Goal: Task Accomplishment & Management: Use online tool/utility

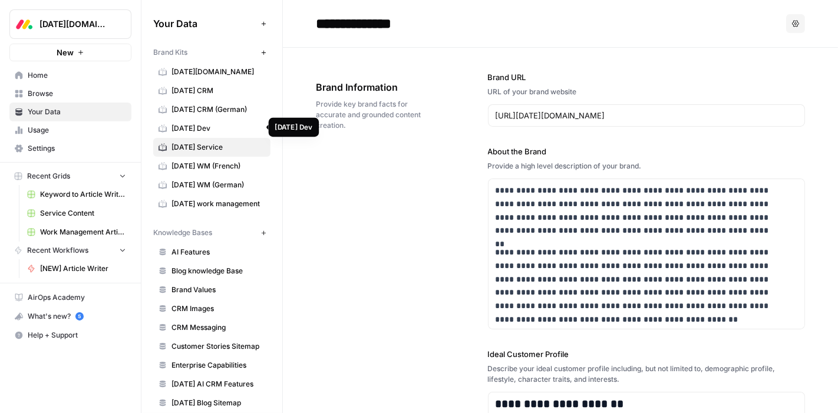
scroll to position [16908, 0]
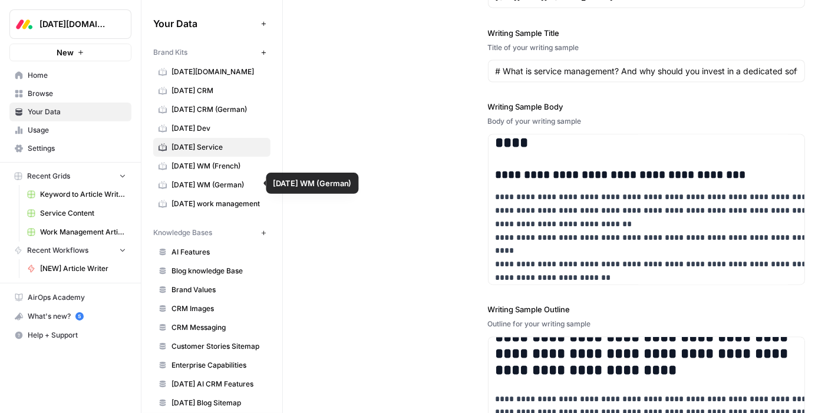
click at [224, 183] on span "monday WM (German)" at bounding box center [218, 185] width 94 height 11
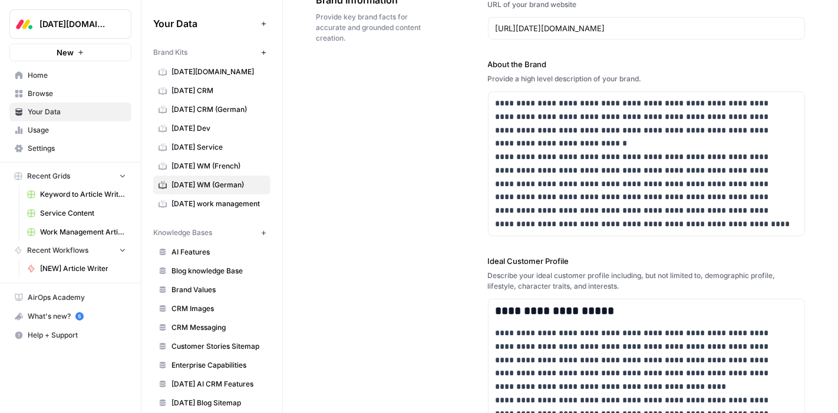
scroll to position [85, 0]
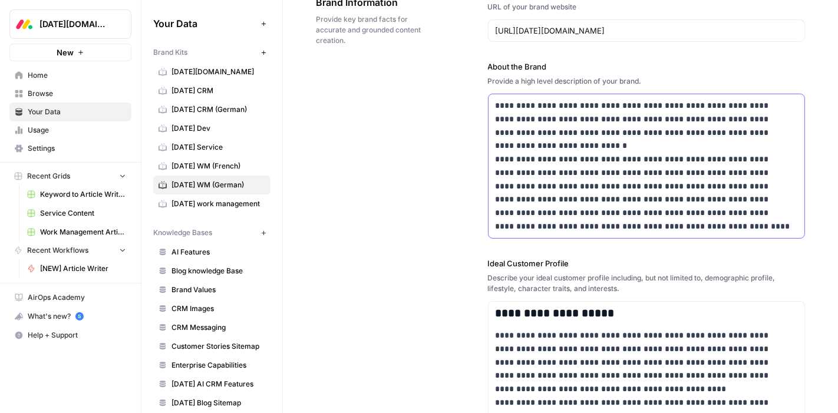
click at [551, 163] on p "**********" at bounding box center [642, 166] width 295 height 134
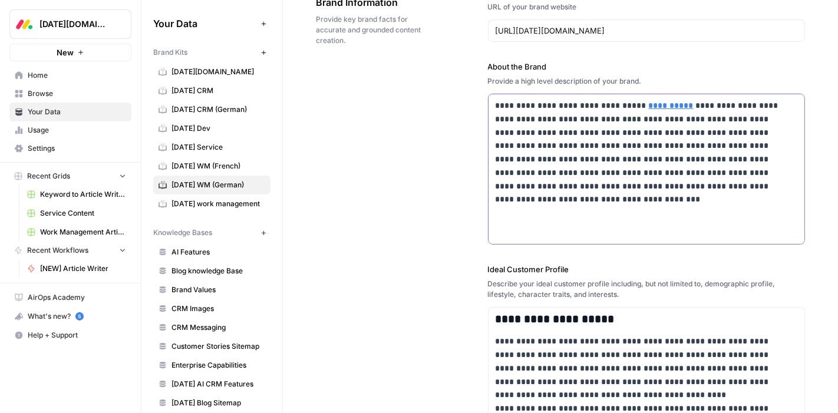
scroll to position [6237, 0]
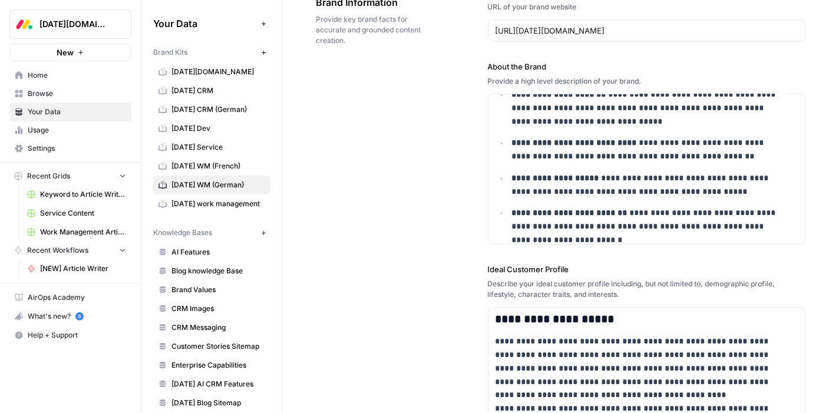
click at [431, 186] on div "**********" at bounding box center [560, 388] width 489 height 850
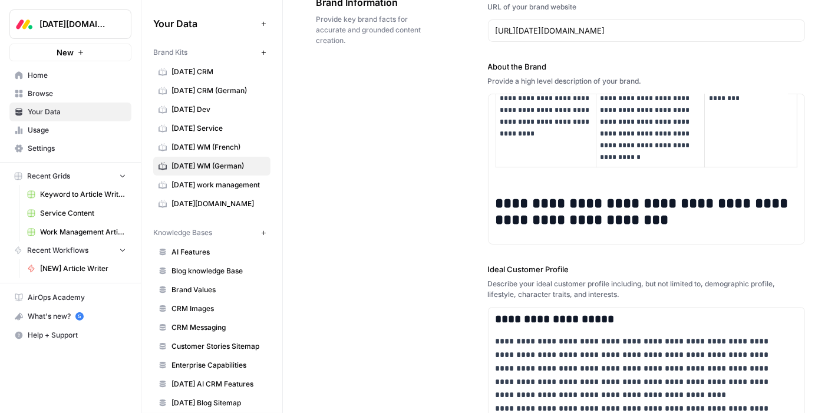
scroll to position [3143, 0]
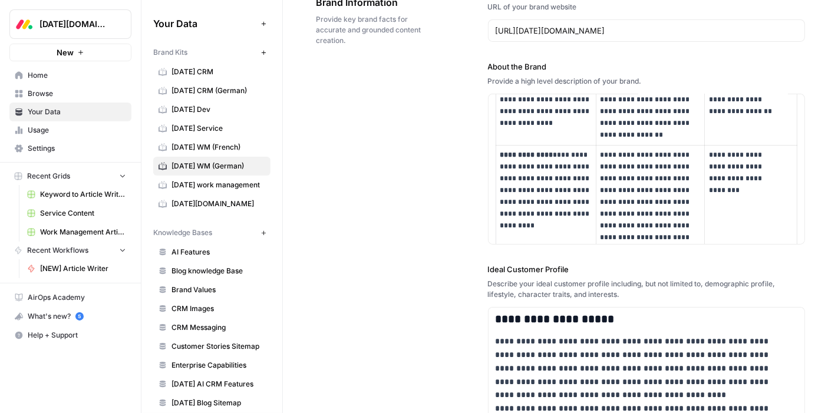
click at [399, 154] on div "**********" at bounding box center [560, 388] width 489 height 850
click at [73, 94] on span "Browse" at bounding box center [77, 93] width 98 height 11
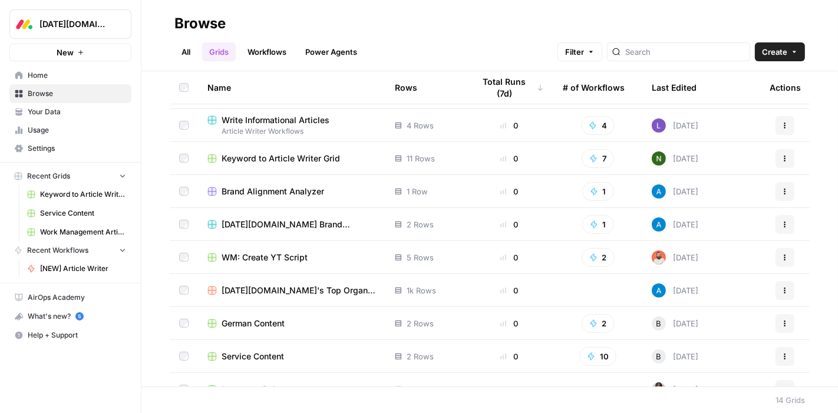
scroll to position [163, 0]
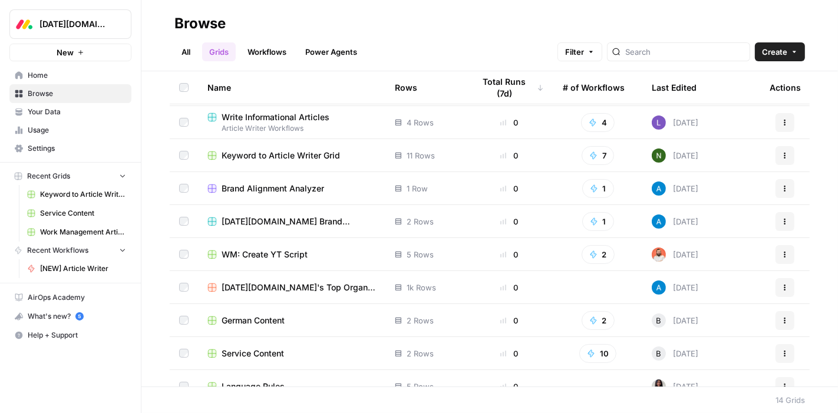
click at [247, 317] on span "German Content" at bounding box center [253, 321] width 63 height 12
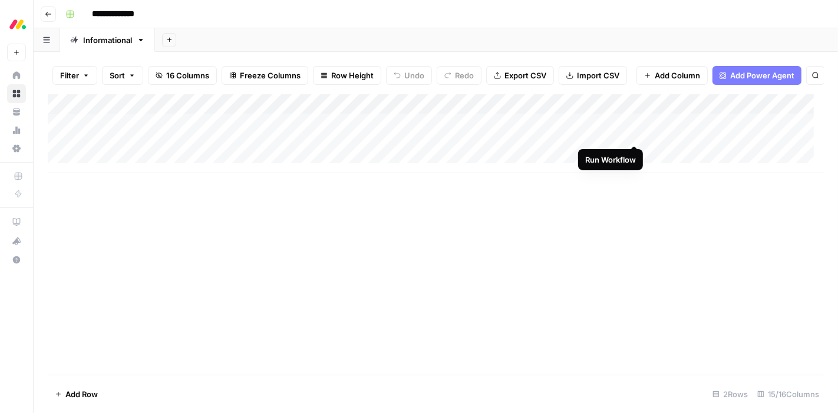
click at [635, 134] on div "Add Column" at bounding box center [436, 133] width 776 height 79
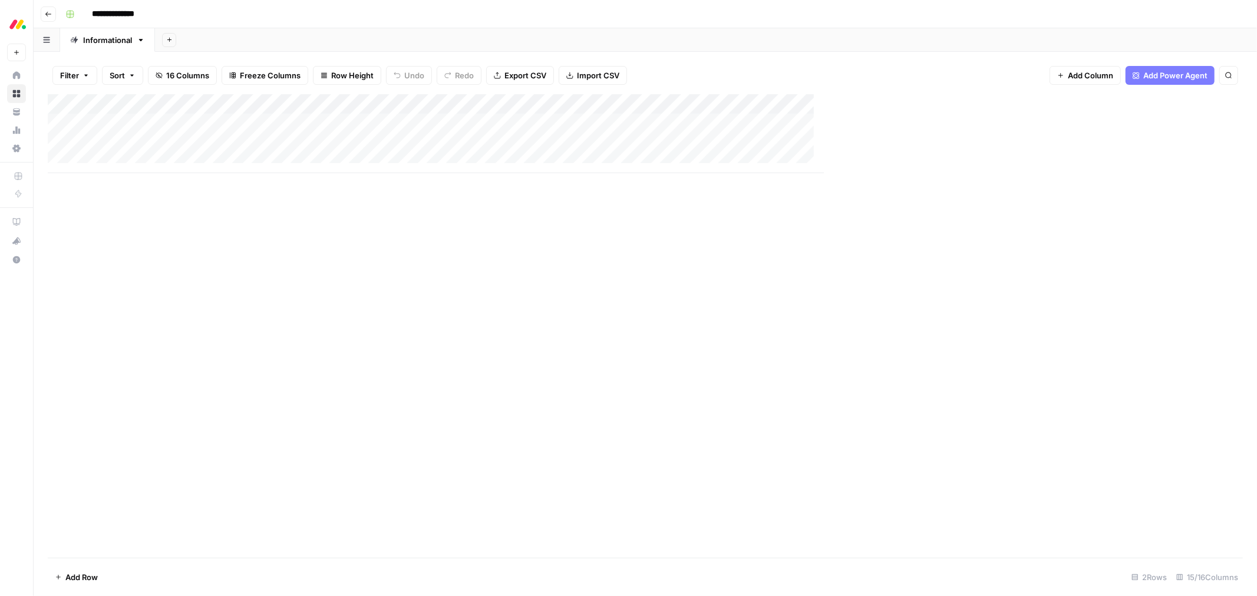
scroll to position [1, 0]
click at [597, 125] on div "Add Column" at bounding box center [645, 133] width 1195 height 79
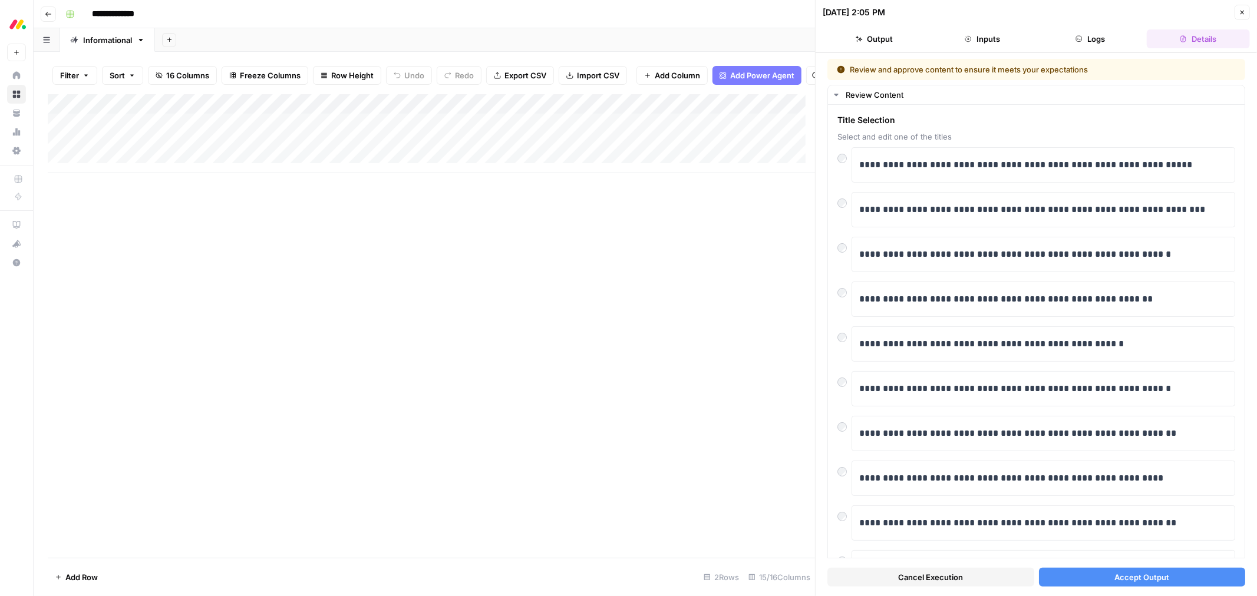
click at [837, 412] on span "Accept Output" at bounding box center [1141, 577] width 55 height 12
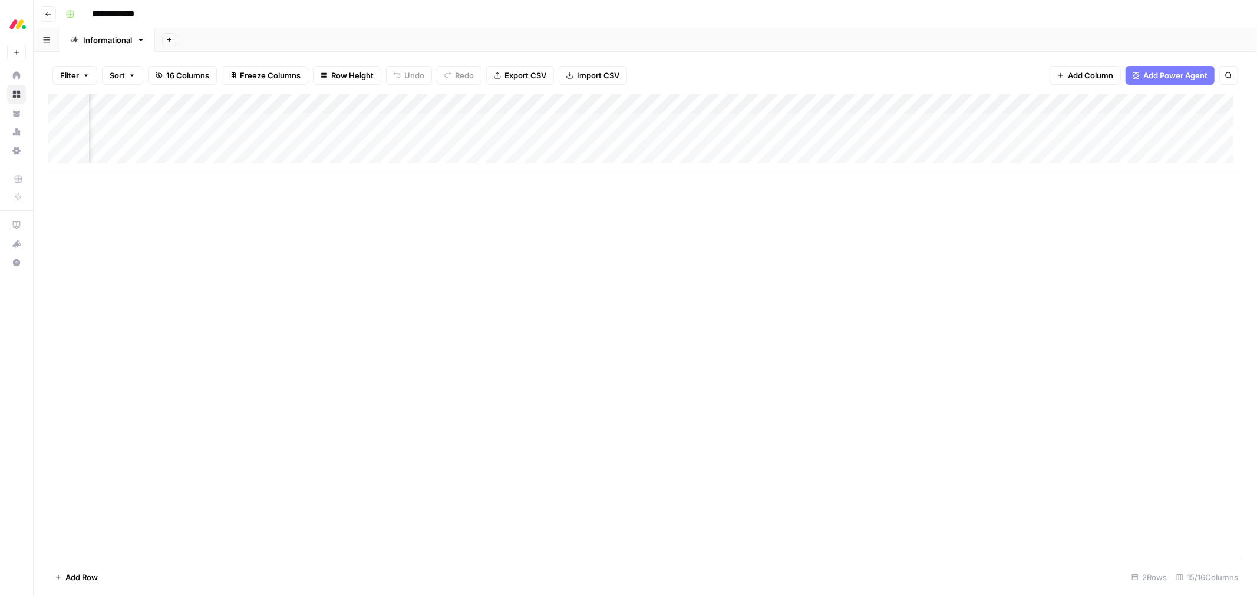
scroll to position [1, 267]
click at [837, 121] on div "Add Column" at bounding box center [645, 133] width 1195 height 79
click at [837, 106] on div "Add Column" at bounding box center [645, 133] width 1195 height 79
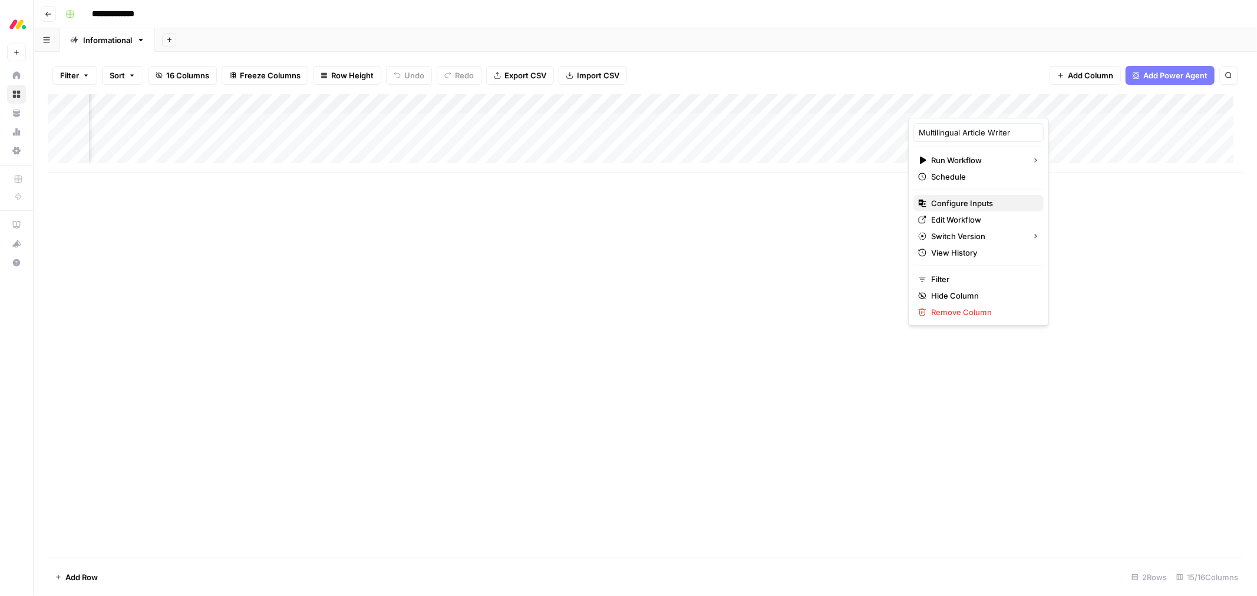
click at [837, 203] on span "Configure Inputs" at bounding box center [982, 203] width 103 height 12
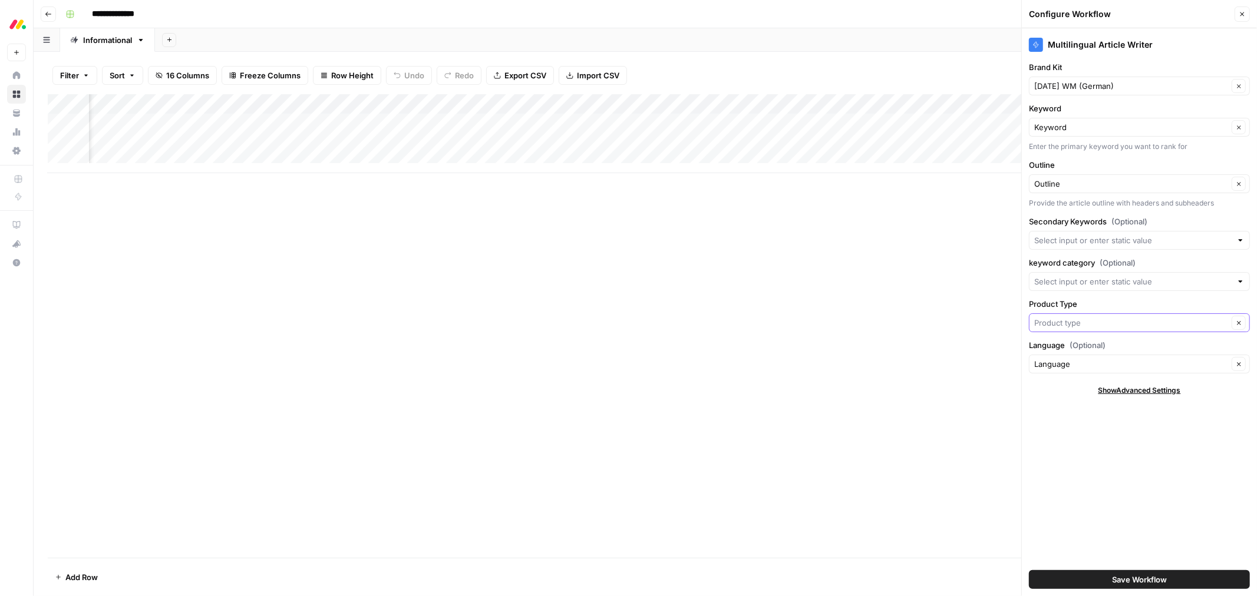
click at [837, 321] on input "Product Type" at bounding box center [1131, 323] width 194 height 12
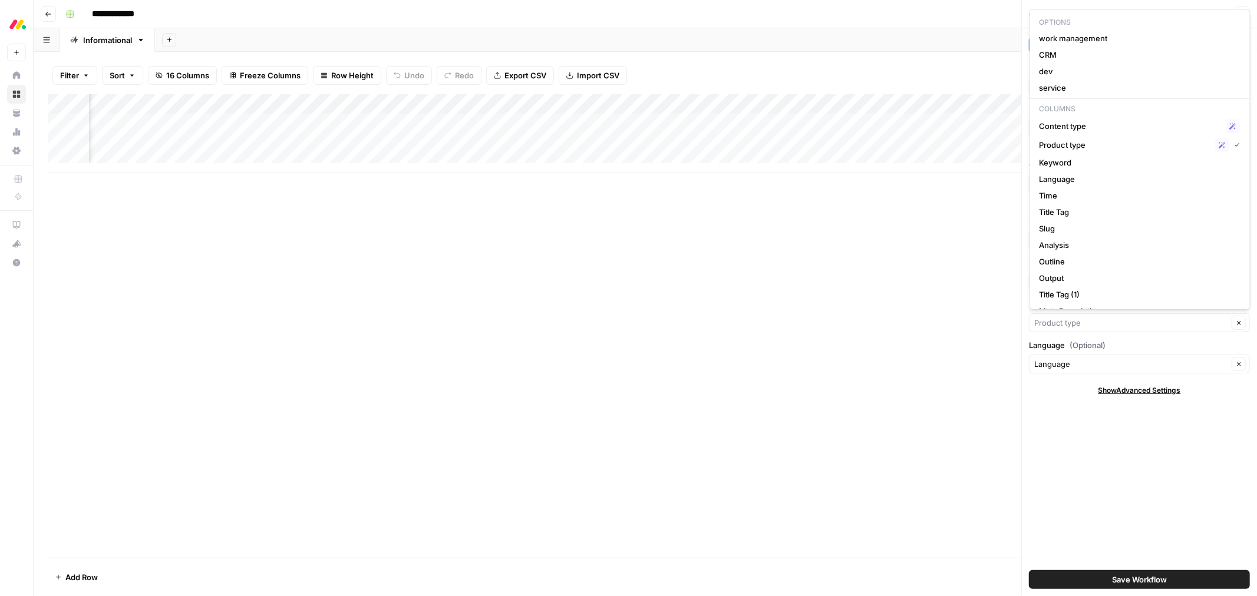
scroll to position [1, 81]
type input "Product type"
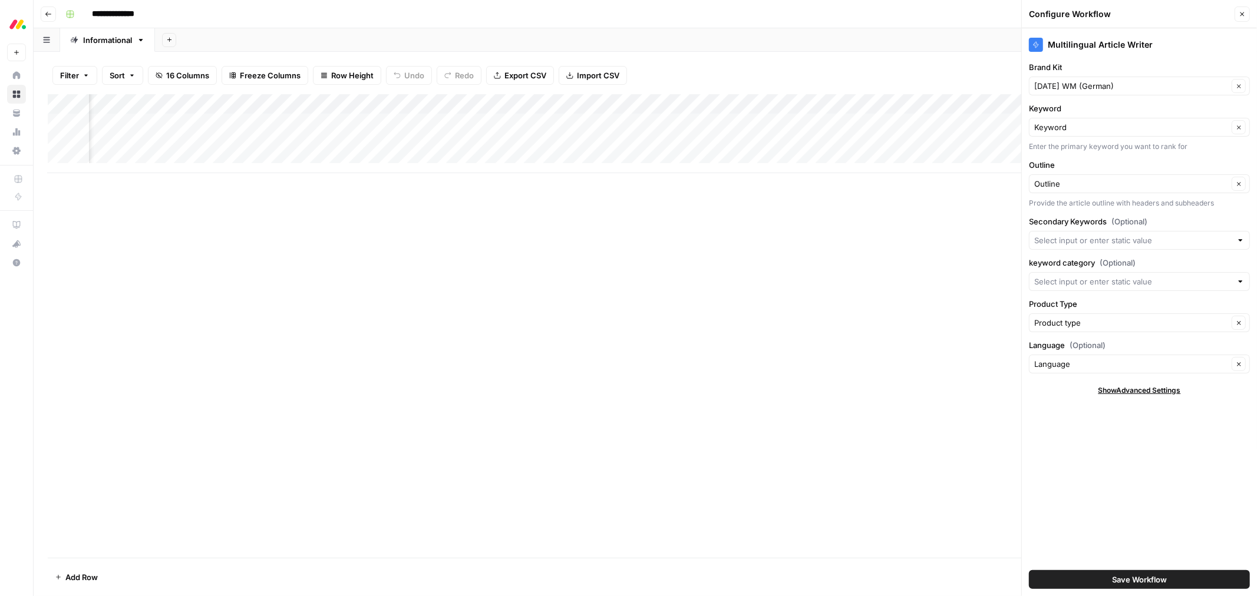
click at [305, 118] on div "Add Column" at bounding box center [645, 133] width 1195 height 79
click at [295, 103] on div "Add Column" at bounding box center [645, 133] width 1195 height 79
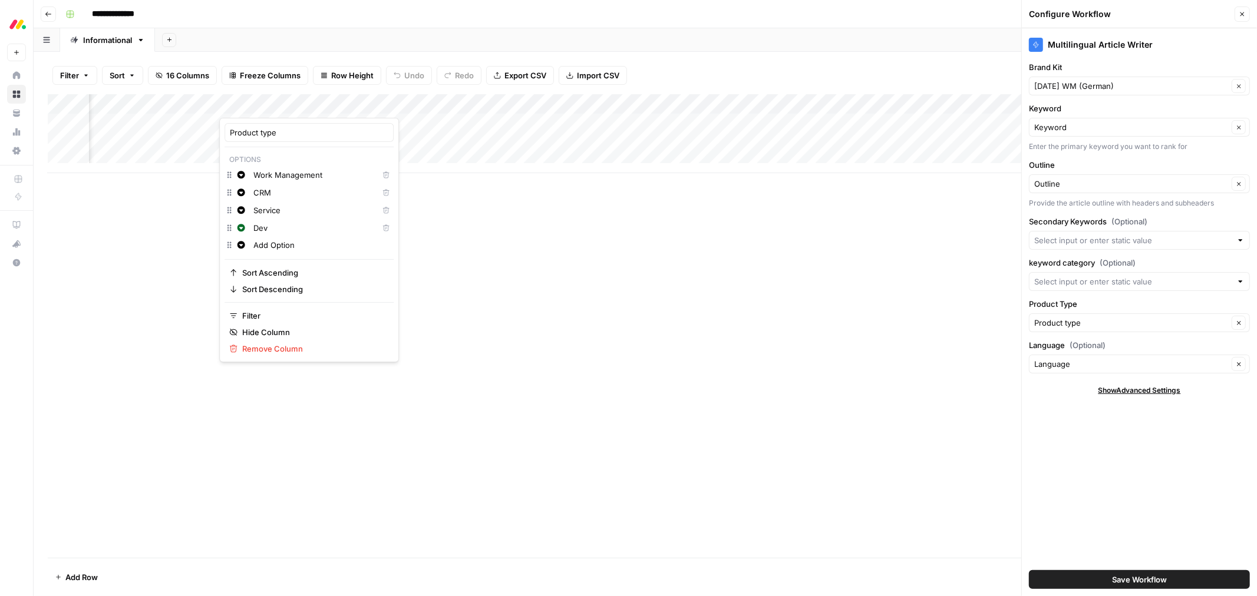
click at [308, 177] on input "Work Management" at bounding box center [313, 175] width 120 height 12
click at [257, 176] on input "Work Management" at bounding box center [313, 175] width 120 height 12
type input "work management"
click at [258, 207] on input "Service" at bounding box center [313, 210] width 120 height 12
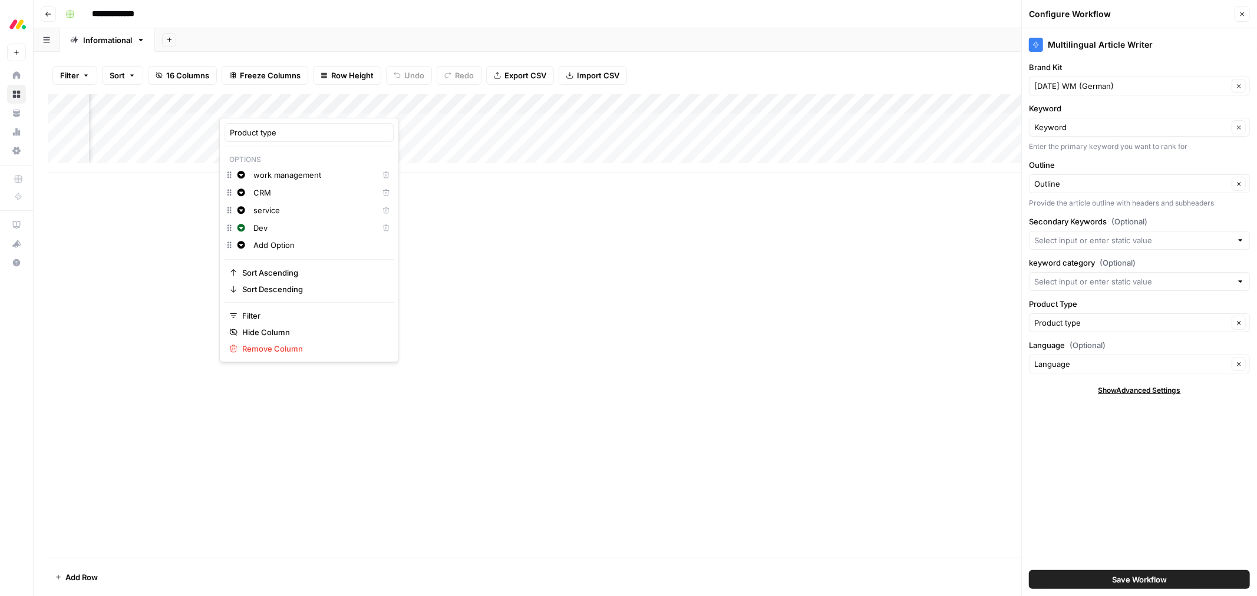
type input "service"
click at [258, 228] on input "Dev" at bounding box center [313, 228] width 120 height 12
type input "dev"
click at [452, 255] on div "Add Column" at bounding box center [645, 326] width 1195 height 464
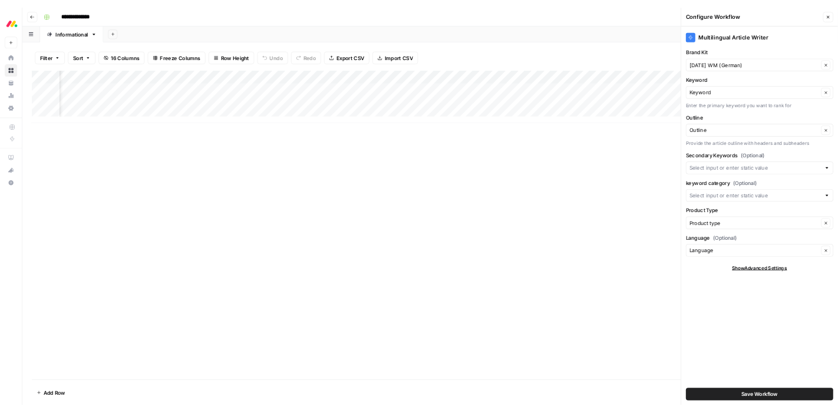
scroll to position [1, 440]
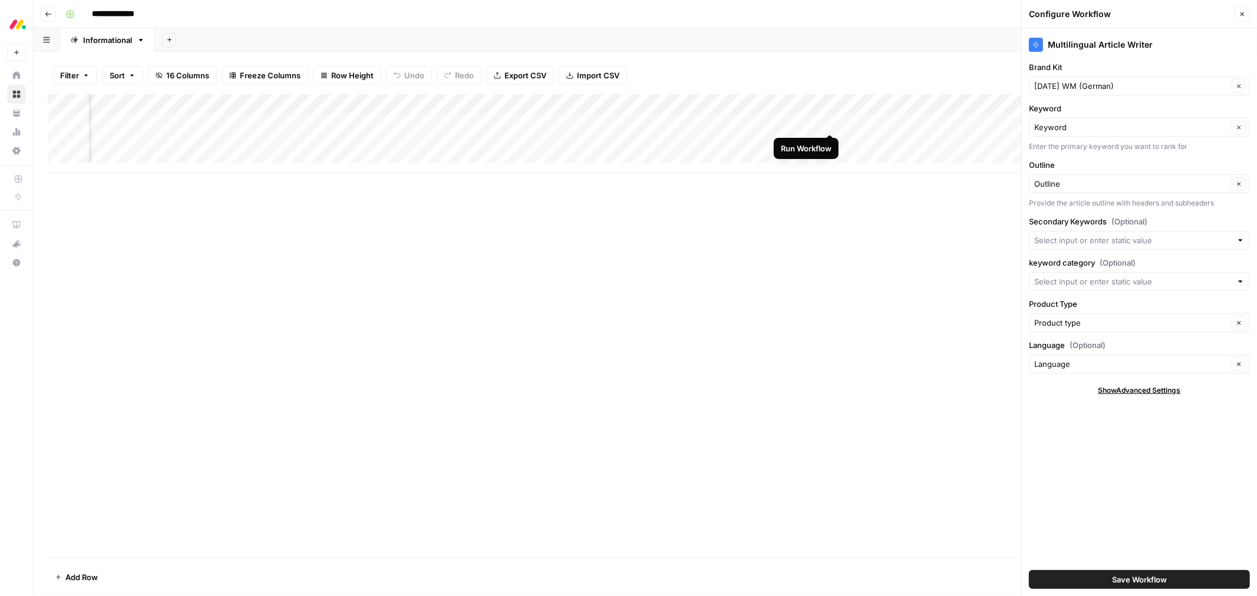
click at [828, 121] on div "Add Column" at bounding box center [645, 133] width 1195 height 79
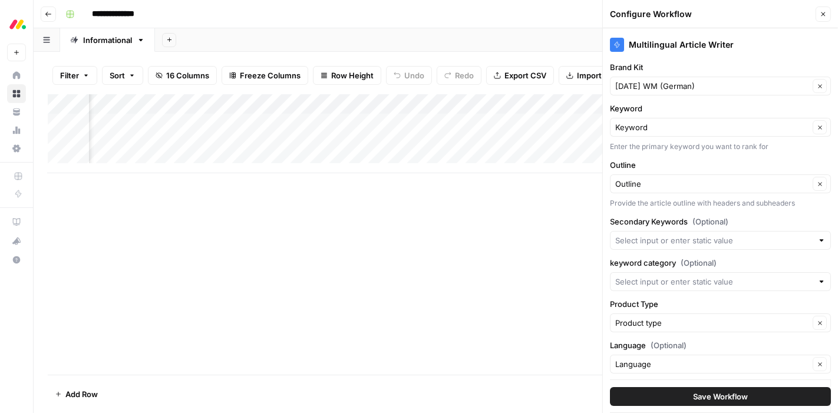
click at [821, 16] on icon "button" at bounding box center [823, 14] width 4 height 4
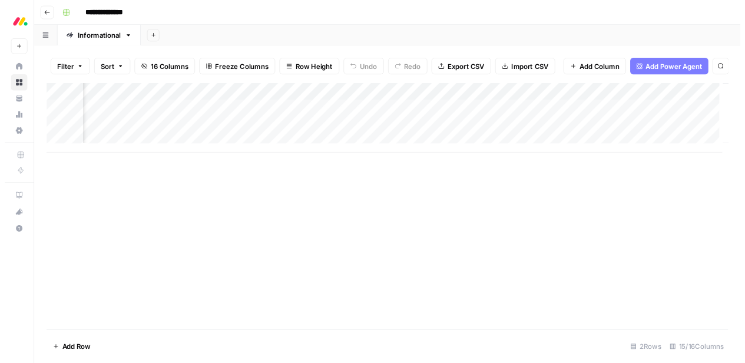
scroll to position [1, 889]
click at [775, 271] on div "Add Column" at bounding box center [436, 234] width 776 height 280
click at [366, 114] on div "Add Column" at bounding box center [436, 133] width 776 height 79
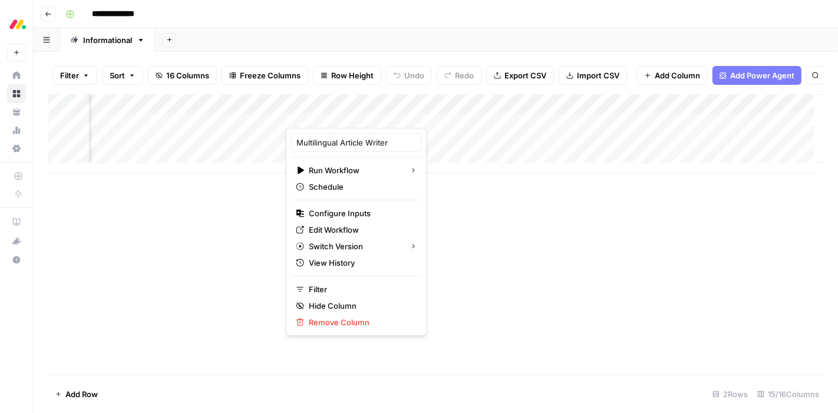
click at [324, 47] on div "Add Sheet" at bounding box center [496, 40] width 683 height 24
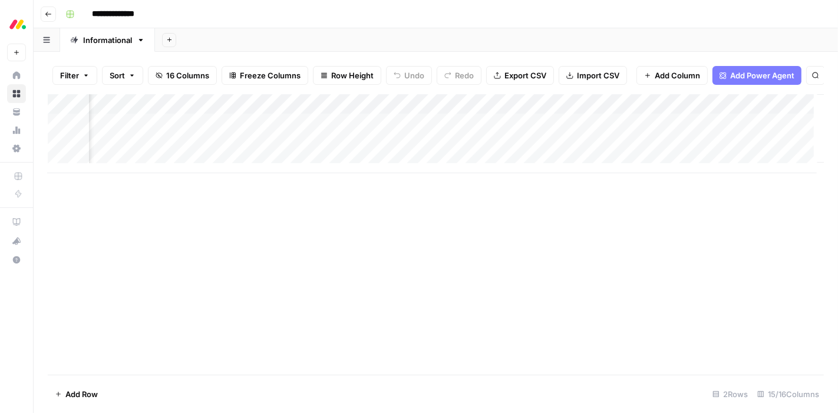
click at [337, 134] on div "Add Column" at bounding box center [436, 133] width 776 height 79
click at [366, 132] on div "Add Column" at bounding box center [436, 133] width 776 height 79
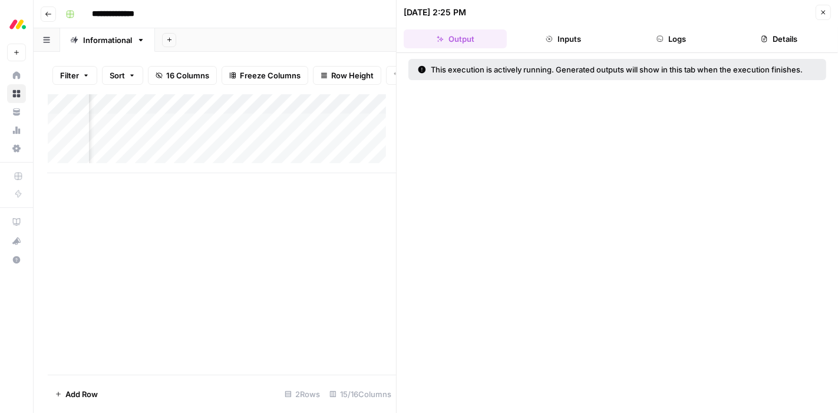
click at [672, 39] on button "Logs" at bounding box center [671, 38] width 103 height 19
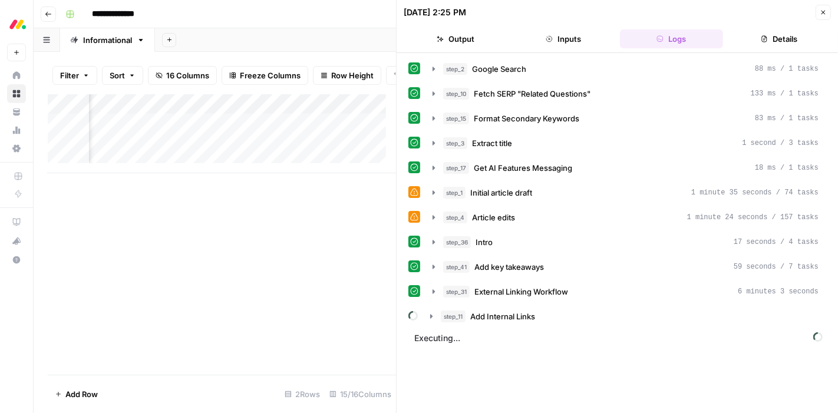
click at [414, 214] on icon at bounding box center [414, 217] width 8 height 8
click at [431, 216] on icon "button" at bounding box center [433, 217] width 9 height 9
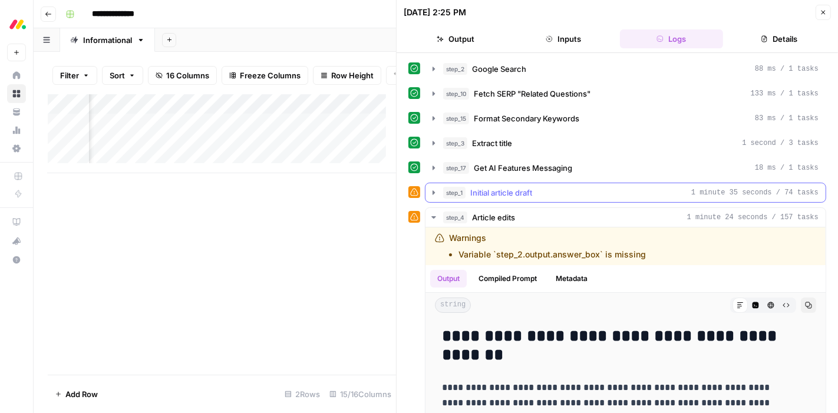
click at [431, 191] on icon "button" at bounding box center [433, 192] width 9 height 9
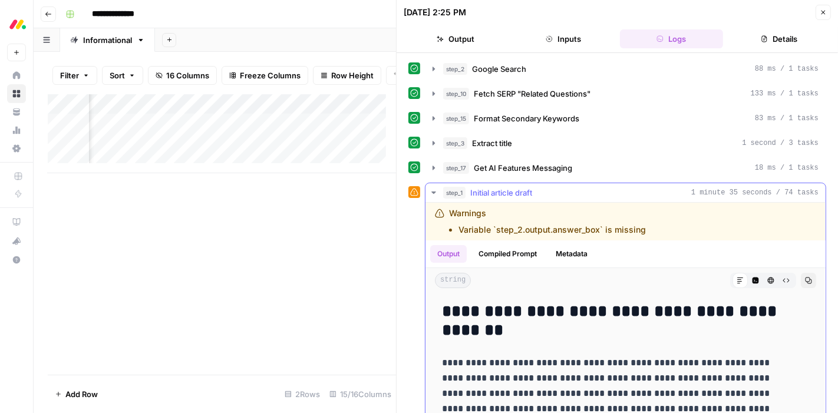
click at [434, 191] on icon "button" at bounding box center [433, 192] width 4 height 2
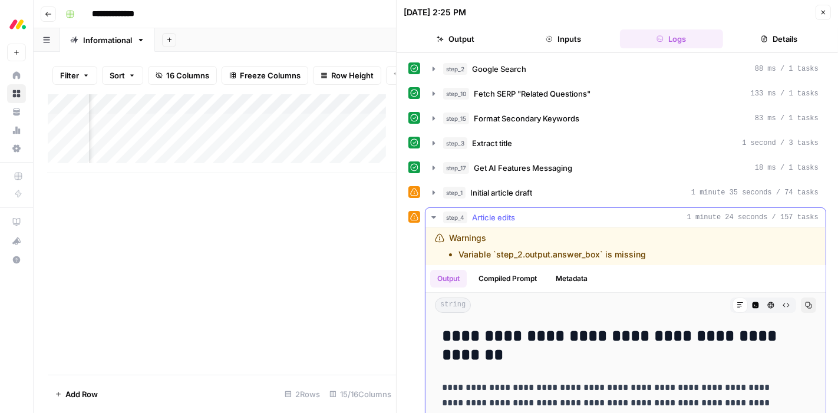
click at [432, 217] on icon "button" at bounding box center [433, 217] width 9 height 9
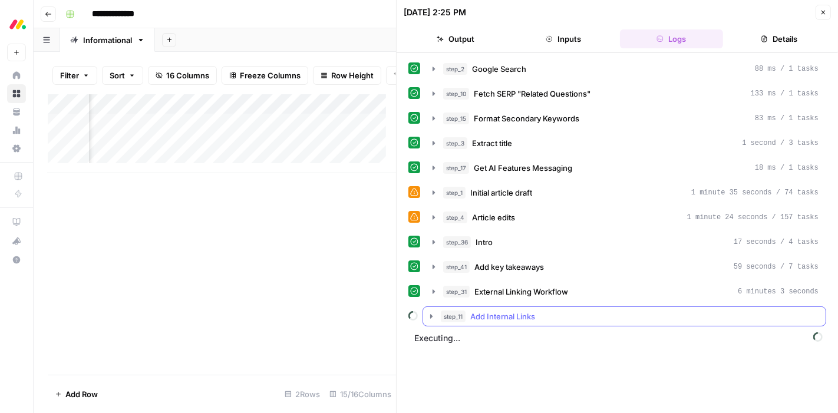
click at [430, 314] on icon "button" at bounding box center [431, 316] width 2 height 4
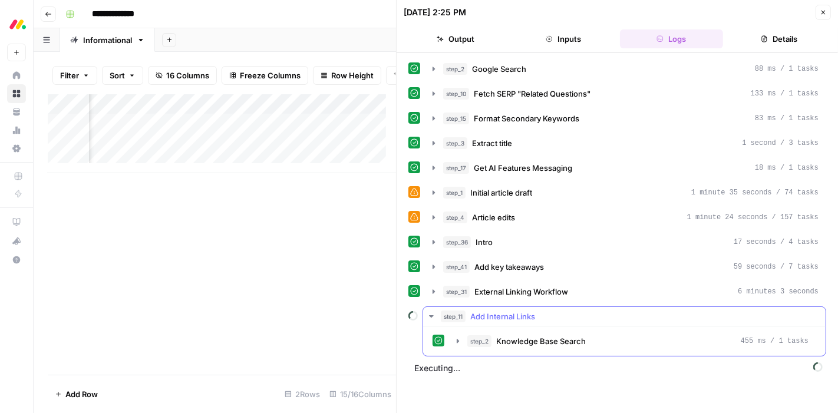
click at [430, 315] on icon "button" at bounding box center [431, 316] width 4 height 2
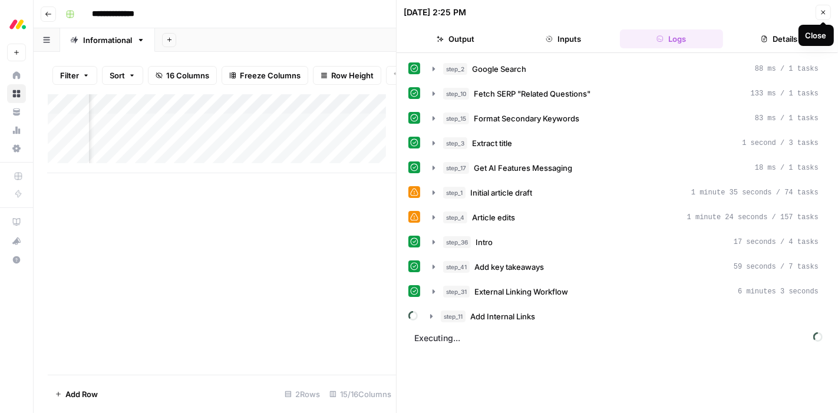
click at [821, 16] on button "Close" at bounding box center [822, 12] width 15 height 15
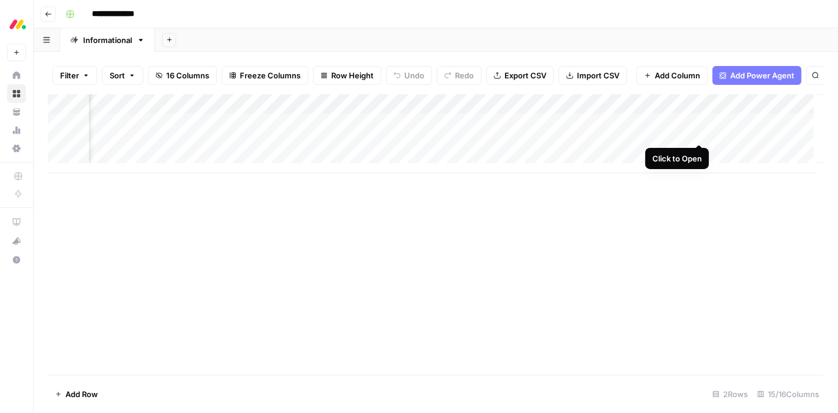
click at [696, 133] on div "Add Column" at bounding box center [436, 133] width 776 height 79
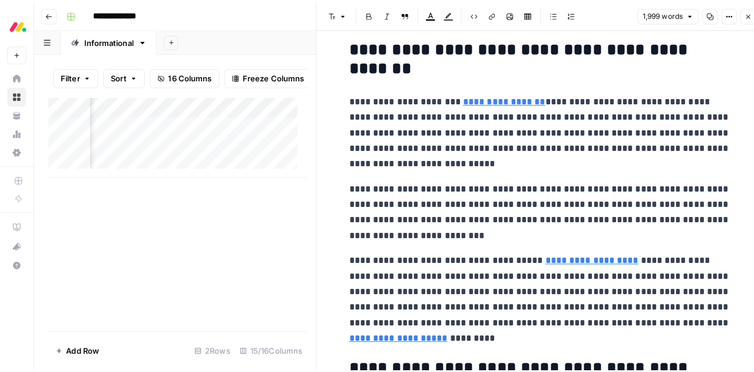
scroll to position [730, 0]
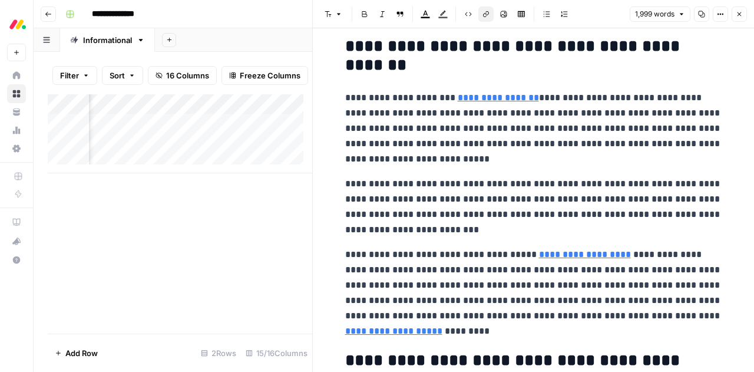
drag, startPoint x: 408, startPoint y: 331, endPoint x: 395, endPoint y: 332, distance: 13.0
click at [395, 332] on link "**********" at bounding box center [393, 330] width 97 height 9
click at [412, 331] on link "**********" at bounding box center [393, 330] width 97 height 9
click at [504, 331] on p "**********" at bounding box center [533, 293] width 377 height 92
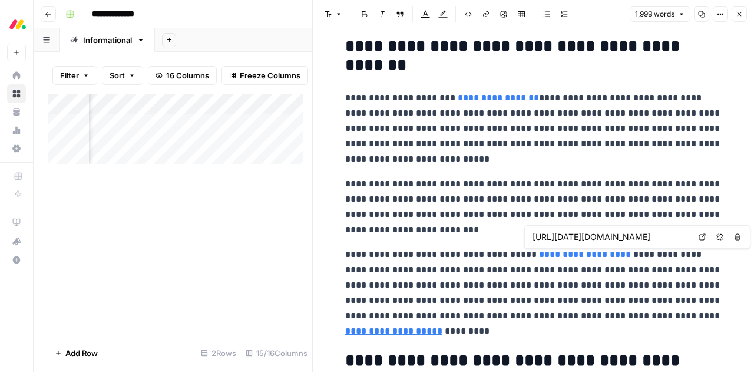
click at [599, 236] on input "https://monday.com/blog/project-management/resource-management/" at bounding box center [611, 237] width 157 height 12
click at [699, 236] on body "**********" at bounding box center [377, 186] width 754 height 372
click at [588, 253] on link "**********" at bounding box center [585, 254] width 92 height 9
click at [703, 239] on icon at bounding box center [702, 237] width 6 height 6
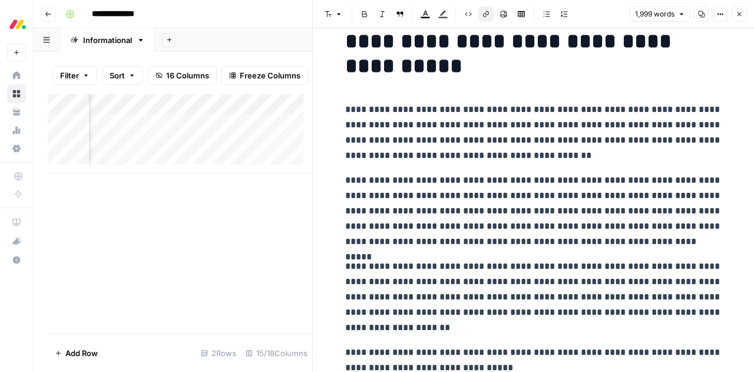
scroll to position [0, 0]
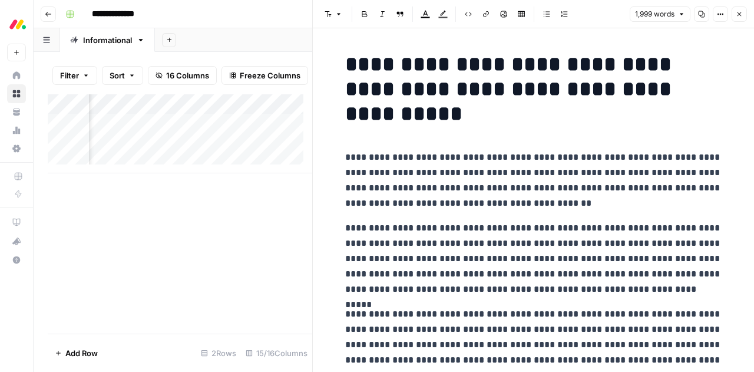
click at [481, 168] on p "**********" at bounding box center [533, 180] width 377 height 61
copy div "**********"
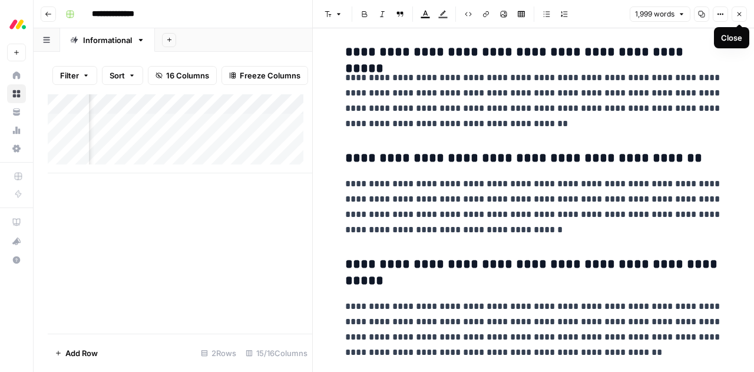
click at [745, 16] on button "Close" at bounding box center [739, 13] width 15 height 15
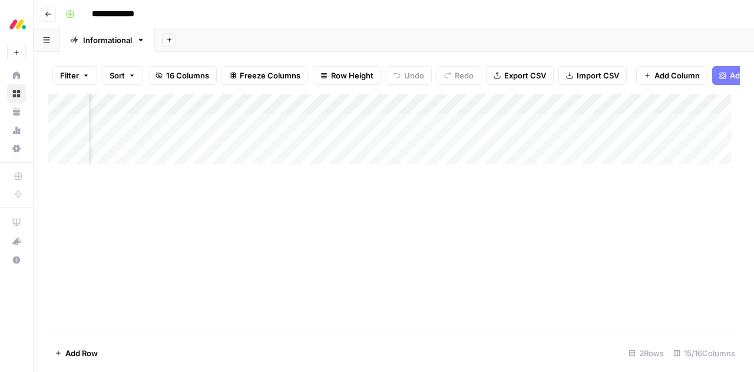
click at [355, 129] on div "Add Column" at bounding box center [394, 133] width 692 height 79
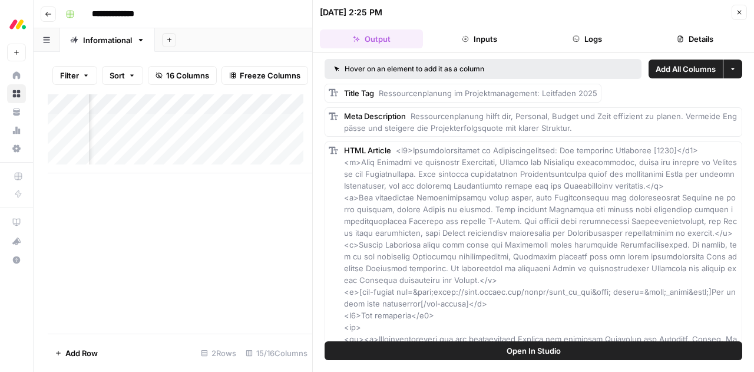
click at [583, 29] on button "Logs" at bounding box center [587, 38] width 103 height 19
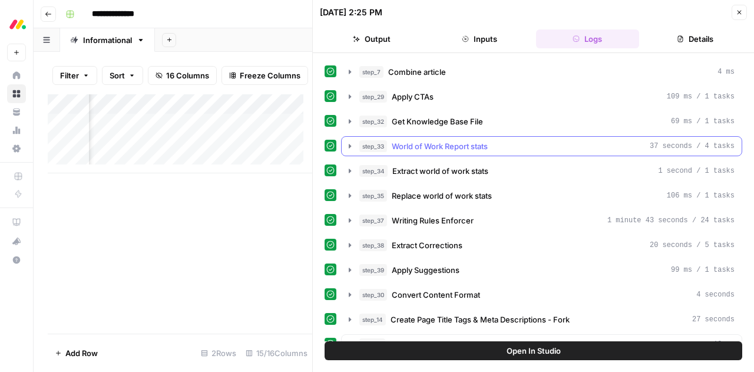
scroll to position [270, 0]
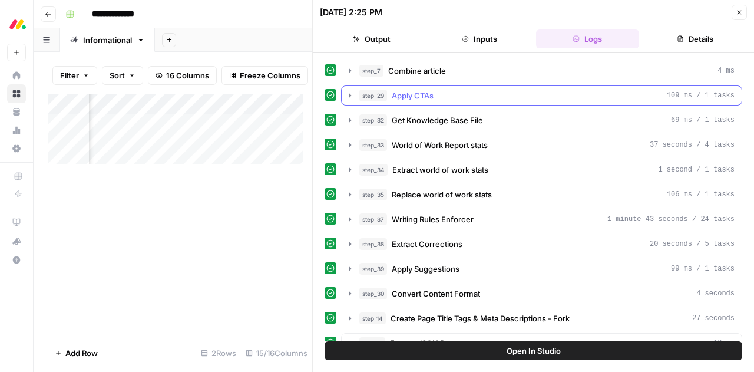
click at [398, 90] on span "Apply CTAs" at bounding box center [413, 96] width 42 height 12
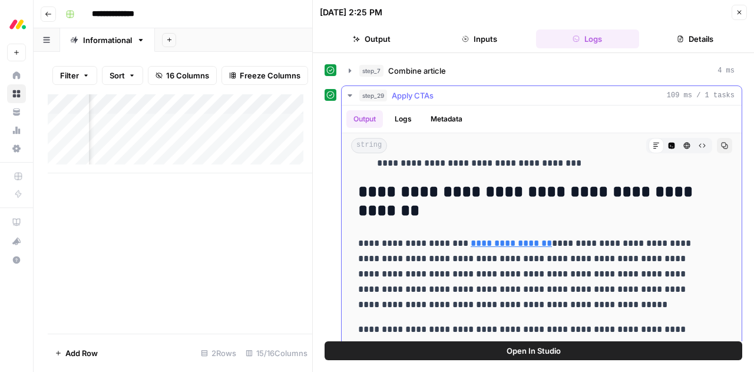
scroll to position [746, 0]
click at [624, 265] on p "**********" at bounding box center [532, 273] width 349 height 77
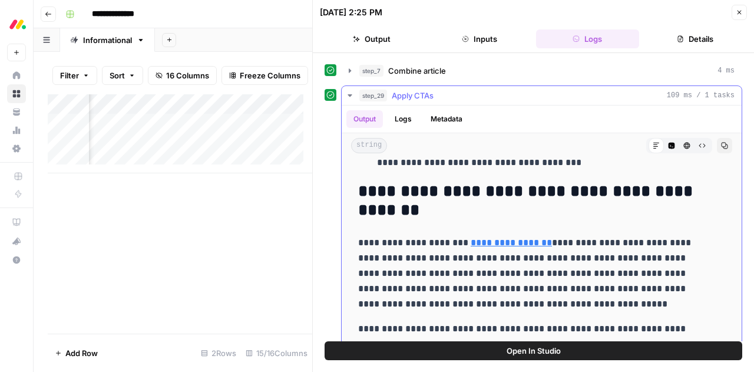
click at [624, 265] on p "**********" at bounding box center [532, 273] width 349 height 77
click at [643, 191] on h2 "**********" at bounding box center [532, 201] width 349 height 38
click at [717, 143] on button "Copy" at bounding box center [724, 145] width 15 height 15
click at [684, 143] on icon "button" at bounding box center [687, 146] width 6 height 6
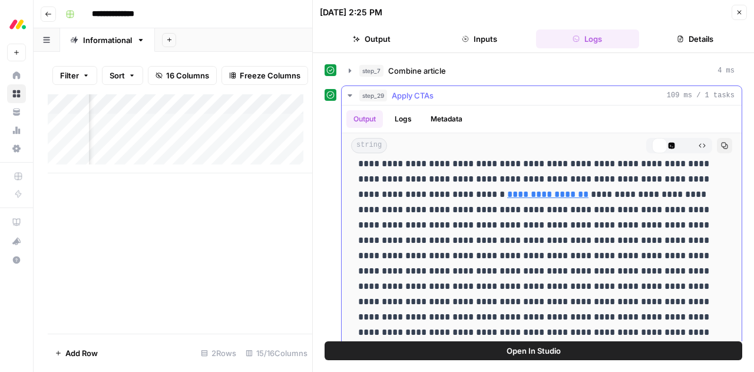
scroll to position [0, 0]
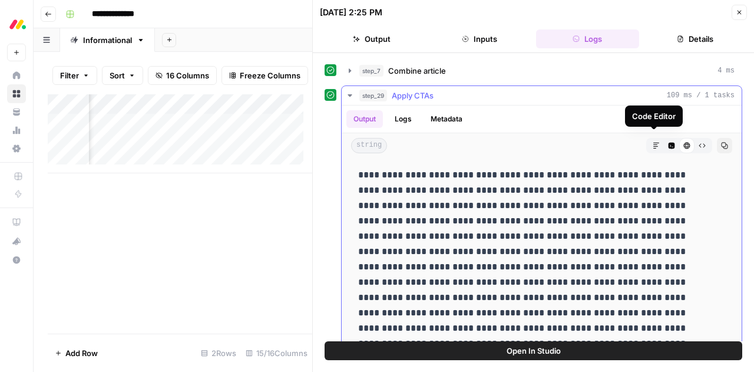
click at [664, 140] on button "Code Editor" at bounding box center [671, 145] width 15 height 15
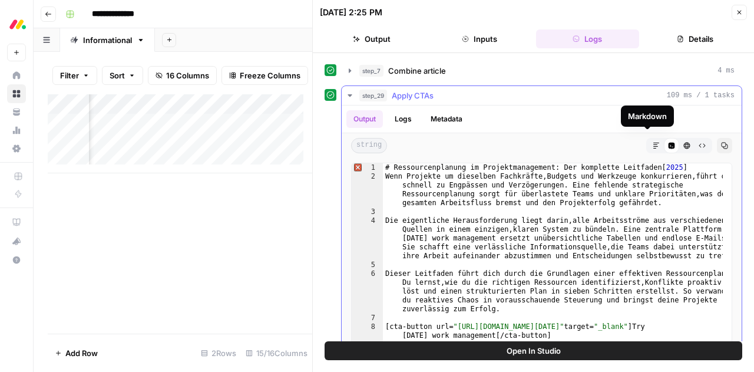
click at [652, 146] on span "Markdown" at bounding box center [652, 146] width 1 height 1
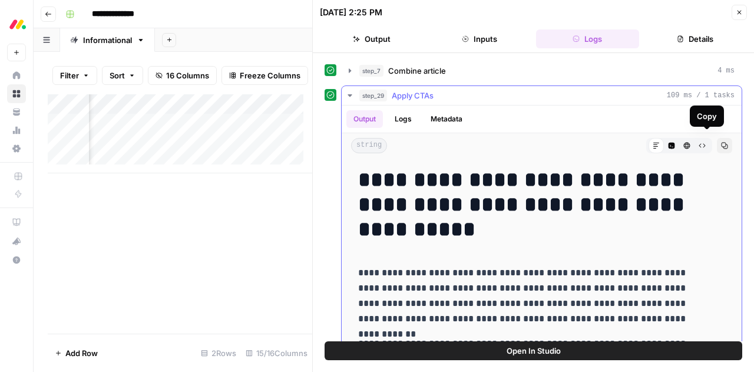
click at [717, 138] on button "Copy" at bounding box center [724, 145] width 15 height 15
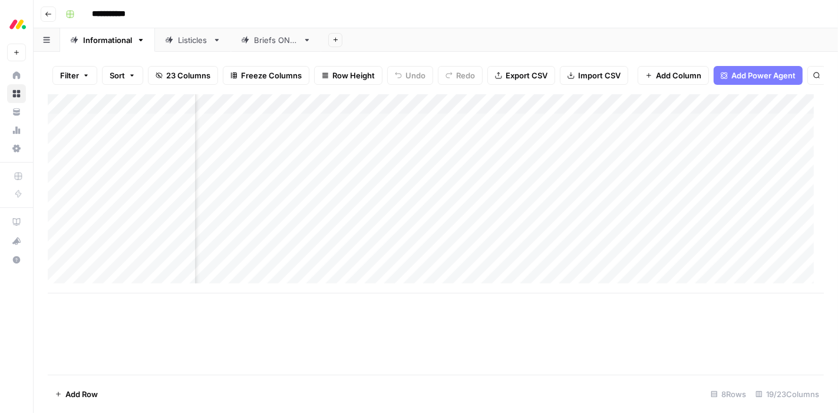
scroll to position [0, 792]
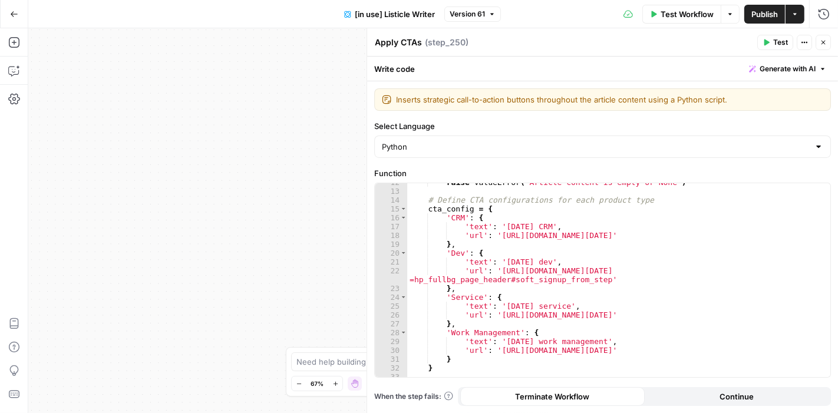
scroll to position [103, 0]
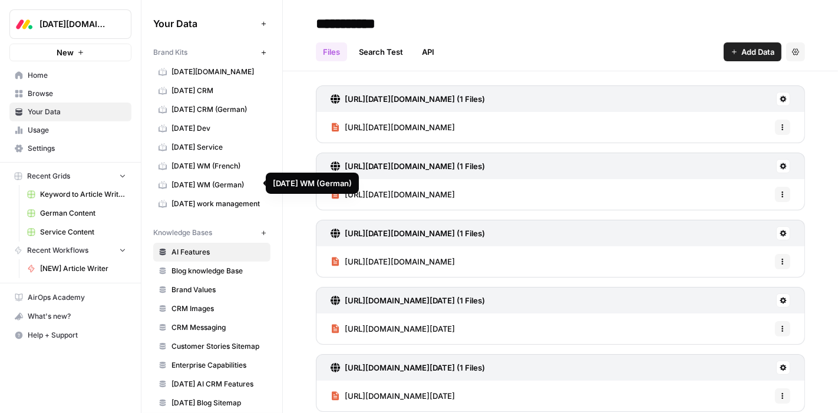
click at [219, 180] on span "[DATE] WM (German)" at bounding box center [218, 185] width 94 height 11
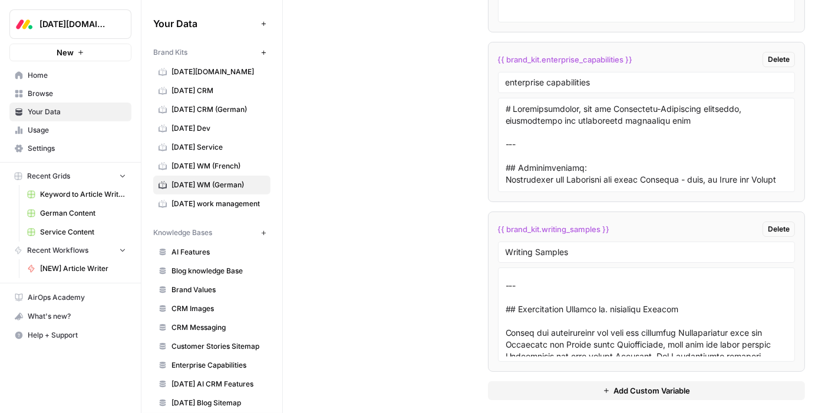
click at [47, 88] on span "Browse" at bounding box center [77, 93] width 98 height 11
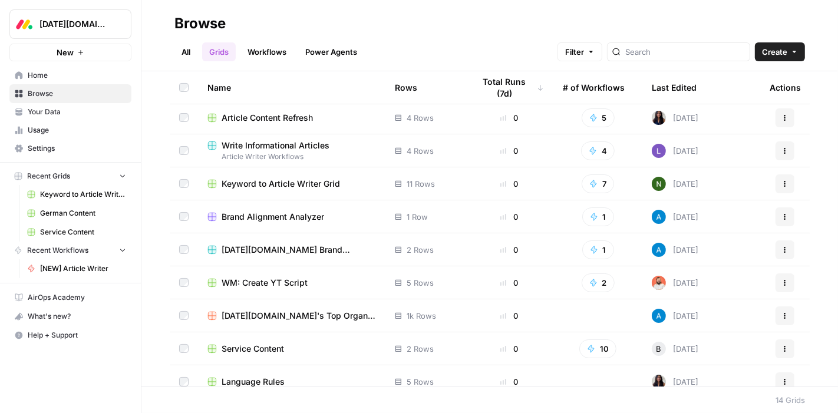
scroll to position [179, 0]
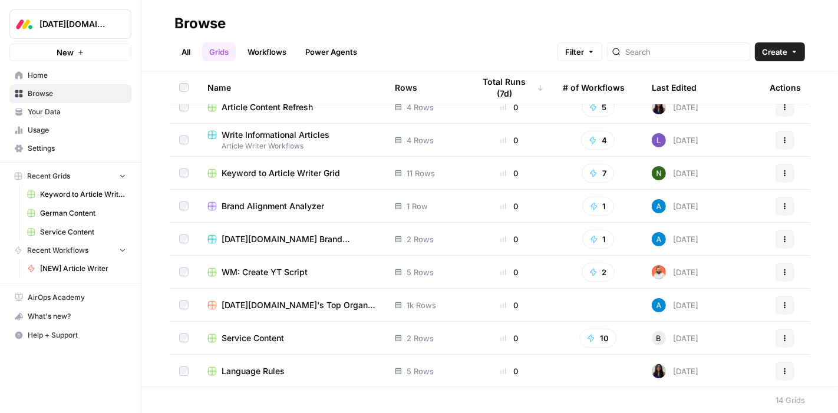
click at [257, 374] on span "Language Rules" at bounding box center [253, 371] width 63 height 12
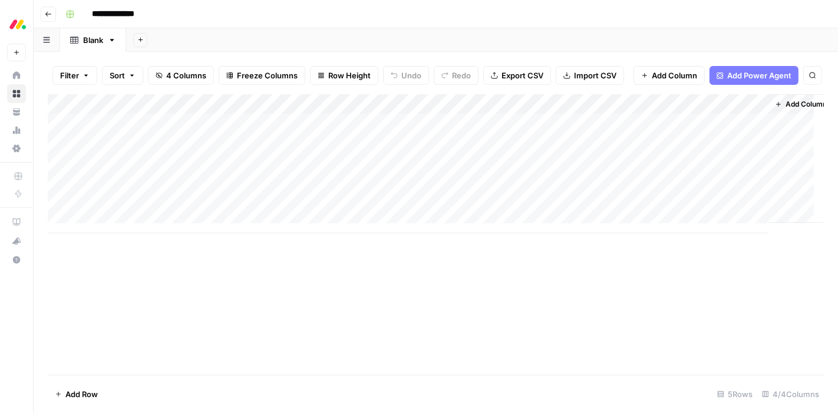
scroll to position [0, 20]
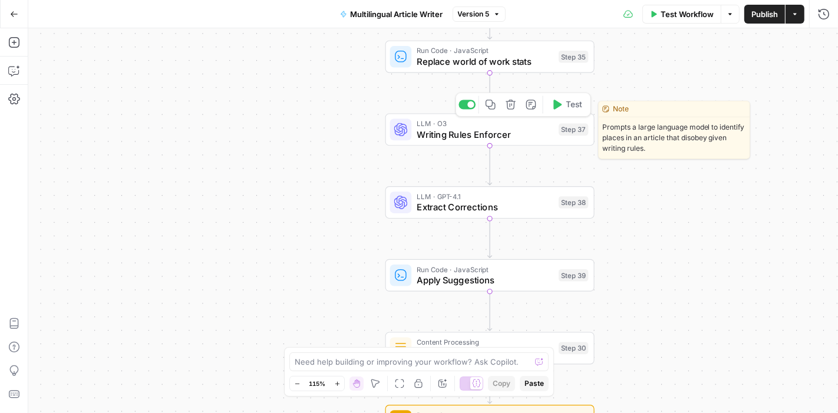
click at [500, 134] on span "Writing Rules Enforcer" at bounding box center [485, 134] width 136 height 14
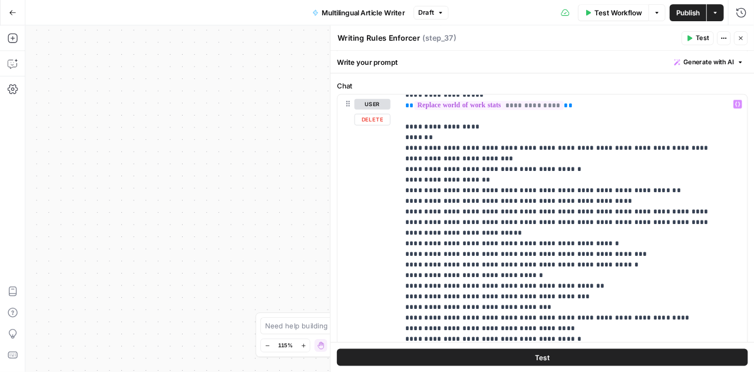
scroll to position [48, 0]
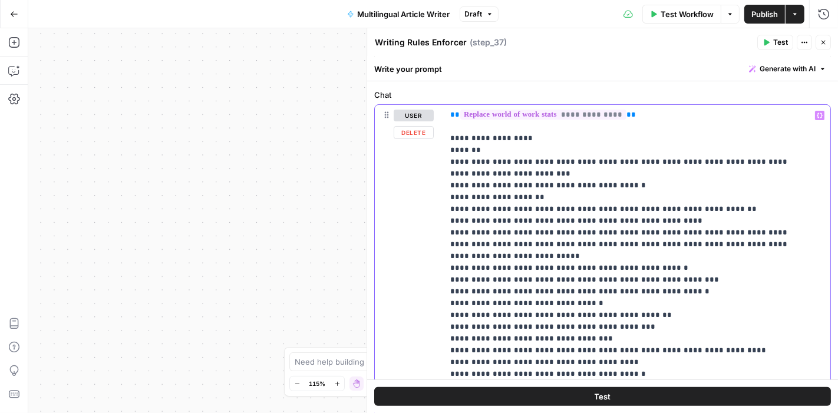
click at [448, 124] on div "**********" at bounding box center [632, 345] width 378 height 480
click at [822, 42] on icon "button" at bounding box center [823, 42] width 7 height 7
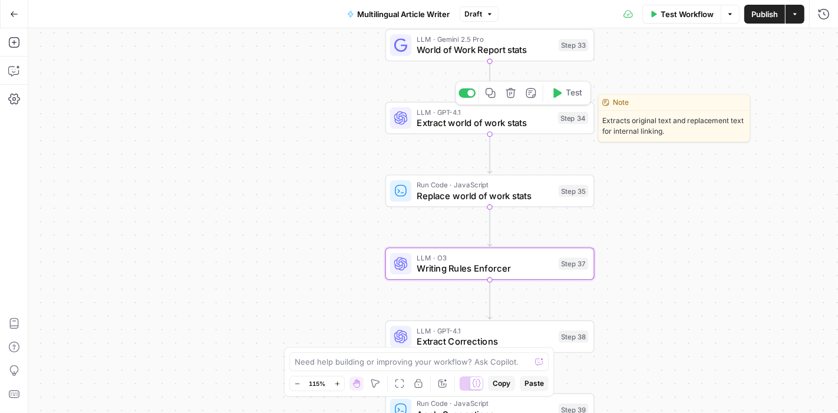
click at [527, 118] on span "Extract world of work stats" at bounding box center [485, 123] width 136 height 14
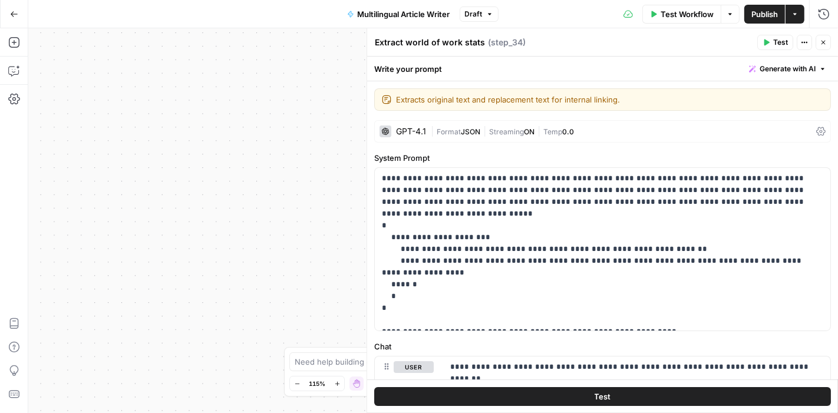
click at [824, 42] on icon "button" at bounding box center [823, 43] width 4 height 4
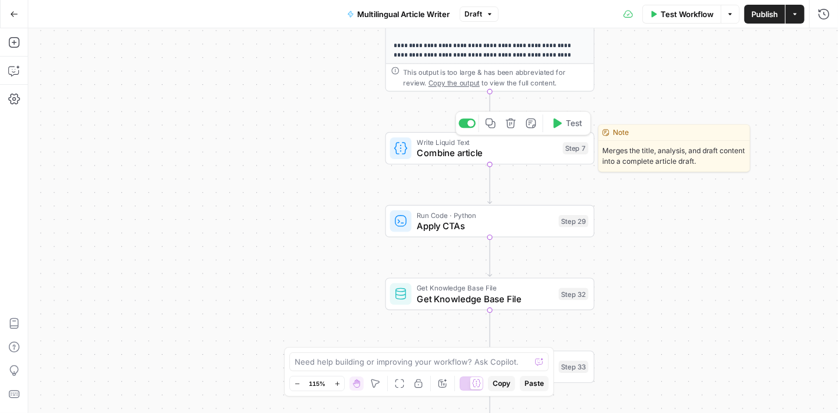
click at [509, 153] on span "Combine article" at bounding box center [487, 153] width 140 height 14
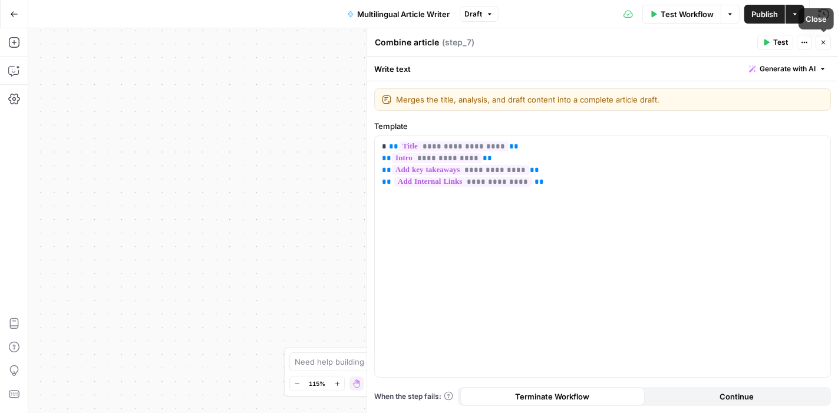
click at [825, 40] on icon "button" at bounding box center [823, 42] width 7 height 7
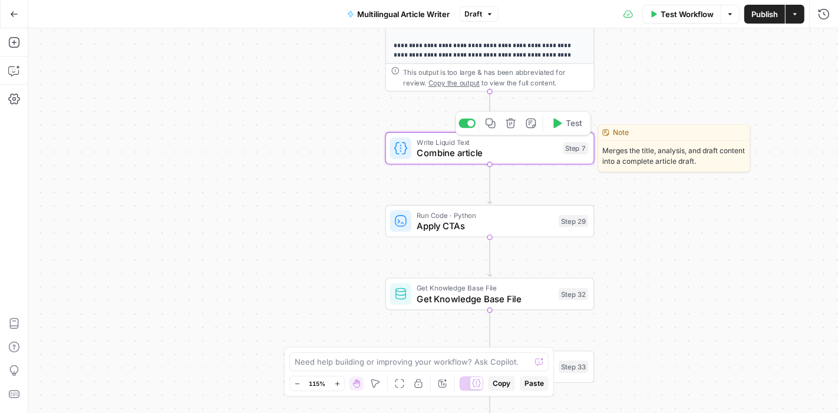
click at [533, 147] on span "Combine article" at bounding box center [487, 153] width 140 height 14
